Goal: Browse casually: Explore the website without a specific task or goal

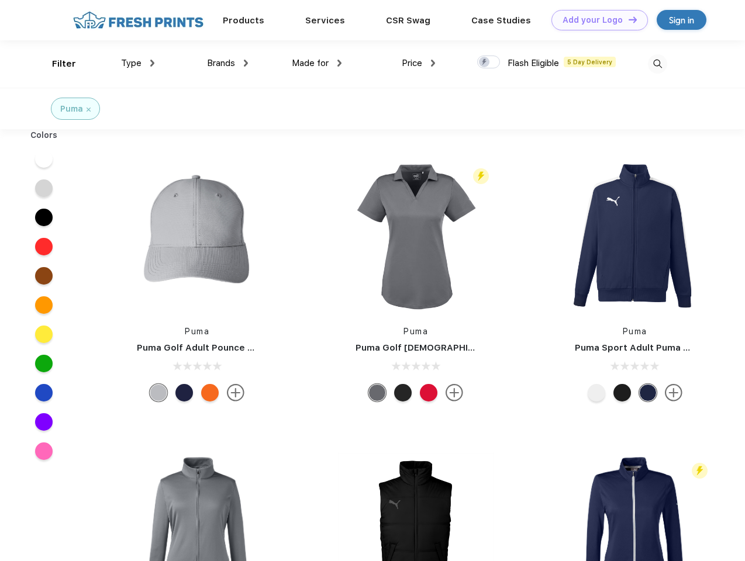
click at [595, 20] on link "Add your Logo Design Tool" at bounding box center [599, 20] width 96 height 20
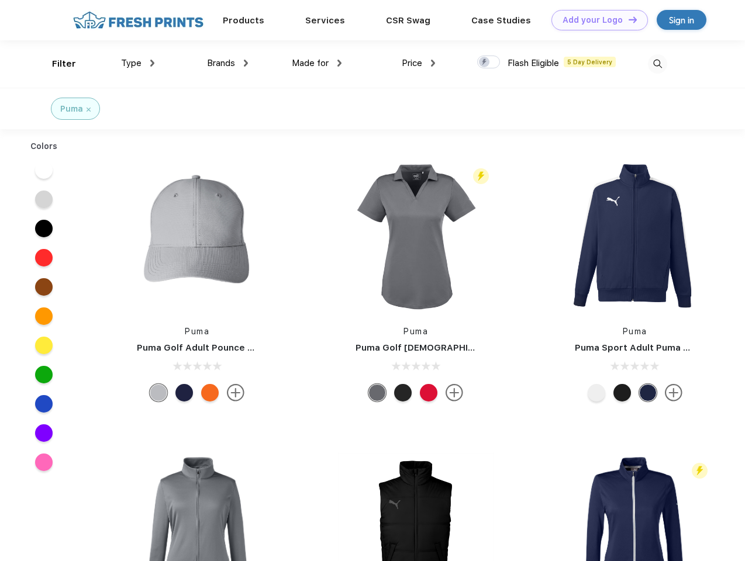
click at [0, 0] on div "Design Tool" at bounding box center [0, 0] width 0 height 0
click at [627, 19] on link "Add your Logo Design Tool" at bounding box center [599, 20] width 96 height 20
click at [56, 64] on div "Filter" at bounding box center [64, 63] width 24 height 13
click at [138, 63] on span "Type" at bounding box center [131, 63] width 20 height 11
click at [227, 63] on span "Brands" at bounding box center [221, 63] width 28 height 11
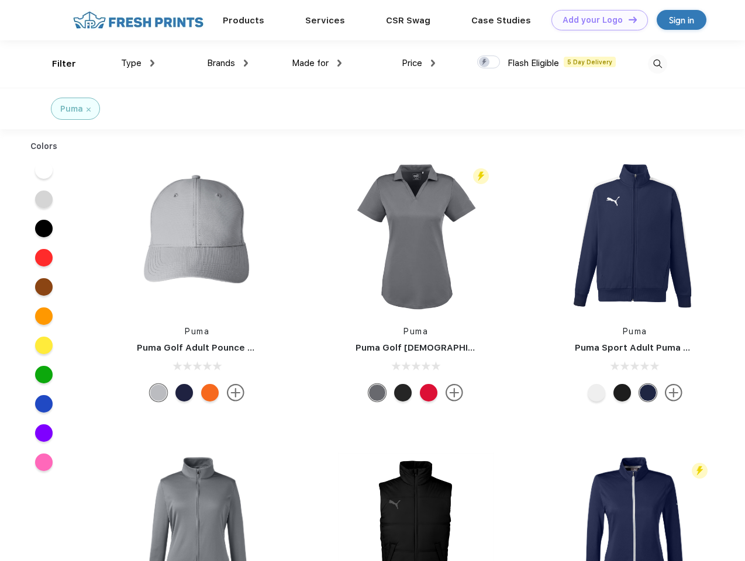
click at [317, 63] on span "Made for" at bounding box center [310, 63] width 37 height 11
click at [419, 63] on span "Price" at bounding box center [412, 63] width 20 height 11
